Goal: Information Seeking & Learning: Learn about a topic

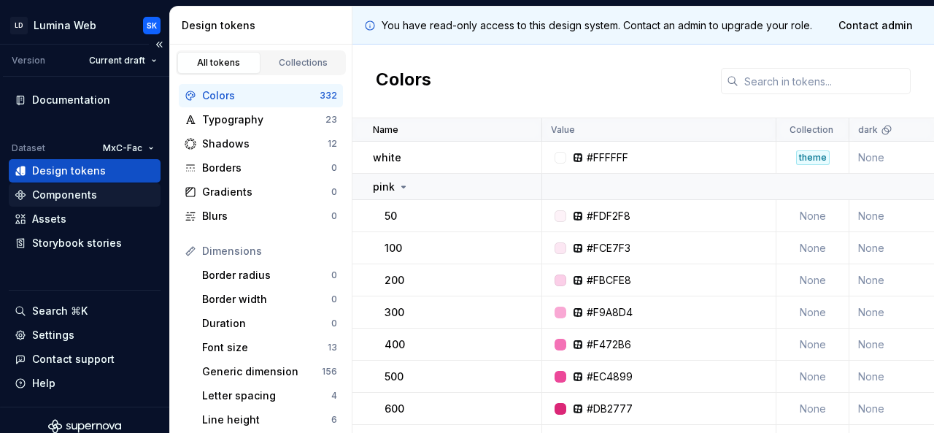
click at [51, 196] on div "Components" at bounding box center [64, 195] width 65 height 15
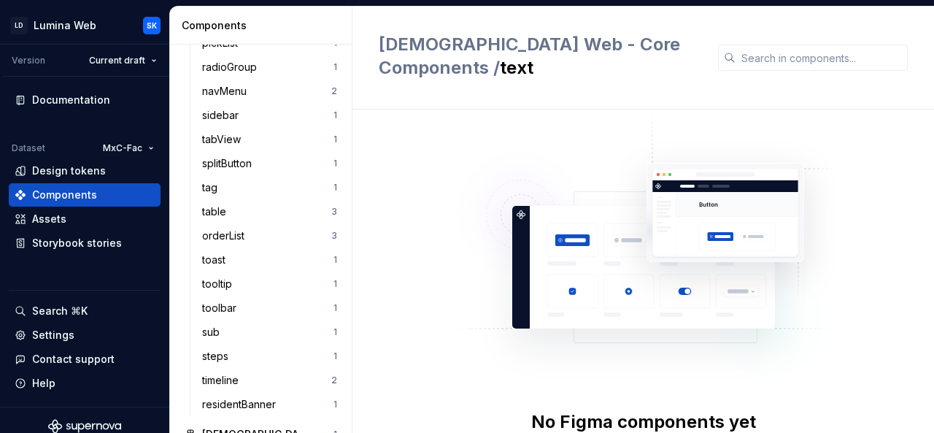
scroll to position [1075, 0]
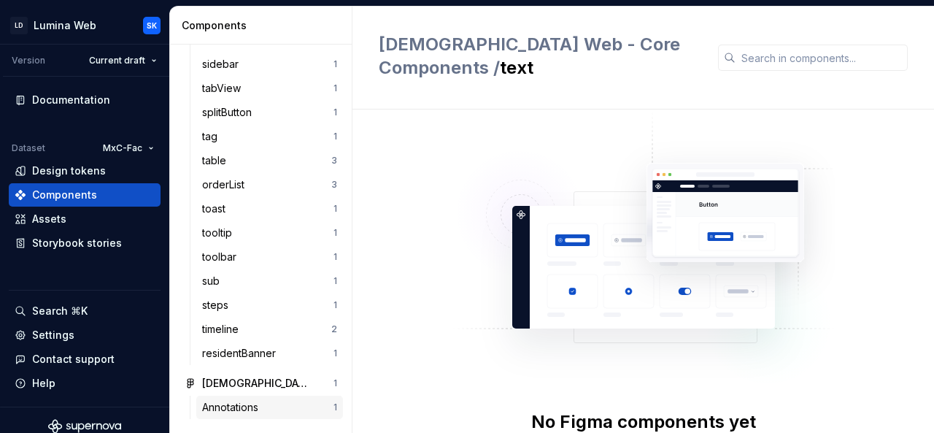
click at [250, 400] on div "Annotations" at bounding box center [233, 407] width 62 height 15
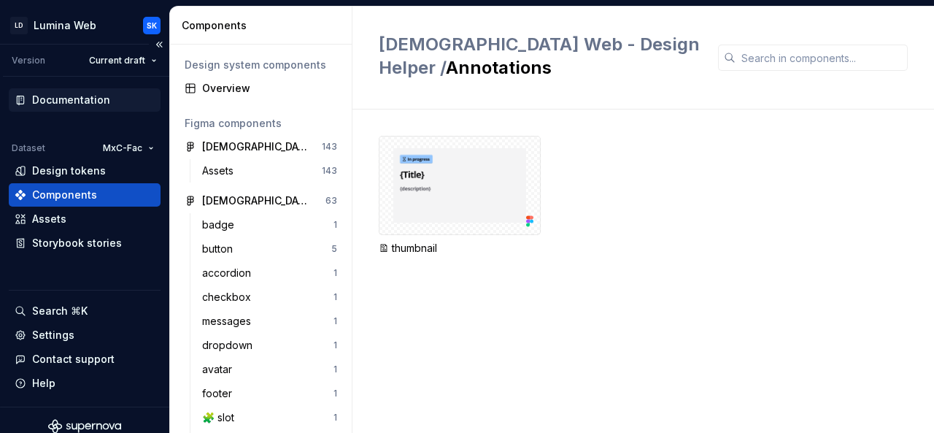
click at [65, 103] on div "Documentation" at bounding box center [71, 100] width 78 height 15
click at [72, 95] on div "Documentation" at bounding box center [71, 100] width 78 height 15
